Goal: Navigation & Orientation: Find specific page/section

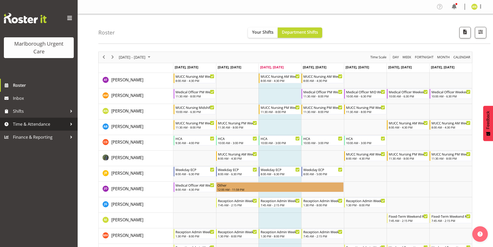
click at [45, 126] on span "Time & Attendance" at bounding box center [40, 124] width 54 height 8
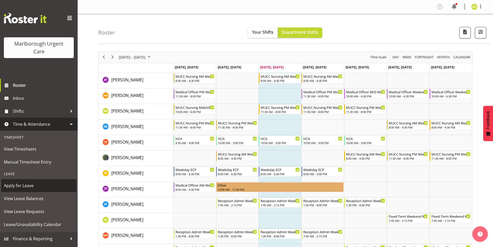
click at [41, 188] on span "Apply for Leave" at bounding box center [39, 185] width 70 height 8
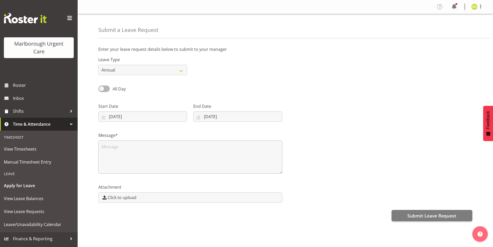
scroll to position [6, 0]
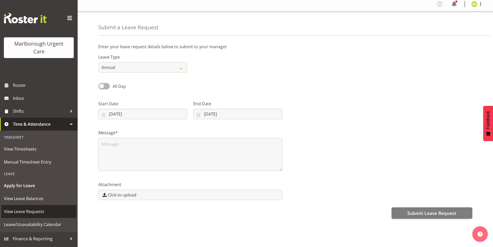
click at [46, 211] on span "View Leave Requests" at bounding box center [39, 211] width 70 height 8
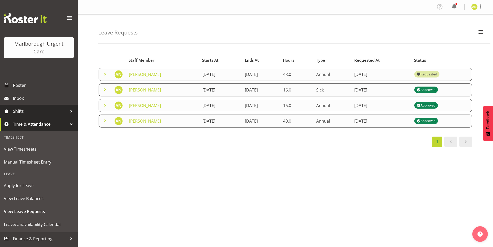
click at [23, 110] on span "Shifts" at bounding box center [40, 111] width 54 height 8
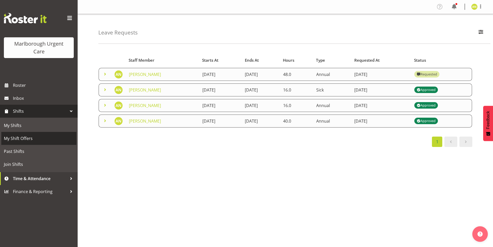
click at [36, 140] on span "My Shift Offers" at bounding box center [39, 138] width 70 height 8
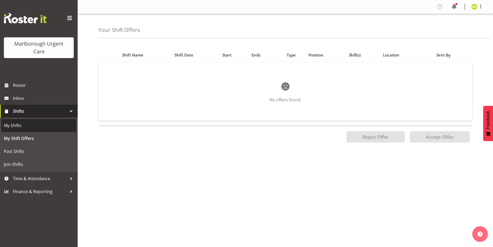
click at [21, 128] on span "My Shifts" at bounding box center [39, 125] width 70 height 8
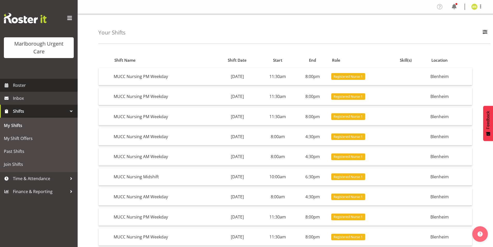
click at [36, 84] on span "Roster" at bounding box center [44, 85] width 62 height 8
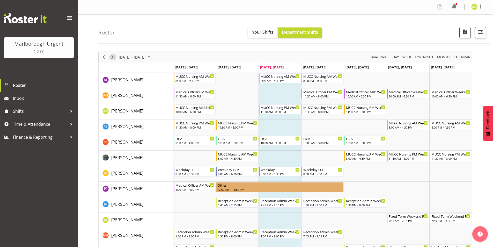
click at [111, 58] on span "Next" at bounding box center [112, 57] width 6 height 6
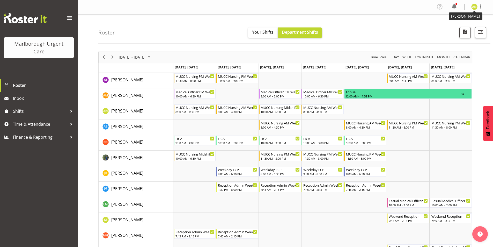
click at [476, 8] on img at bounding box center [474, 7] width 6 height 6
click at [459, 27] on link "Log Out" at bounding box center [459, 27] width 50 height 9
